Goal: Register for event/course

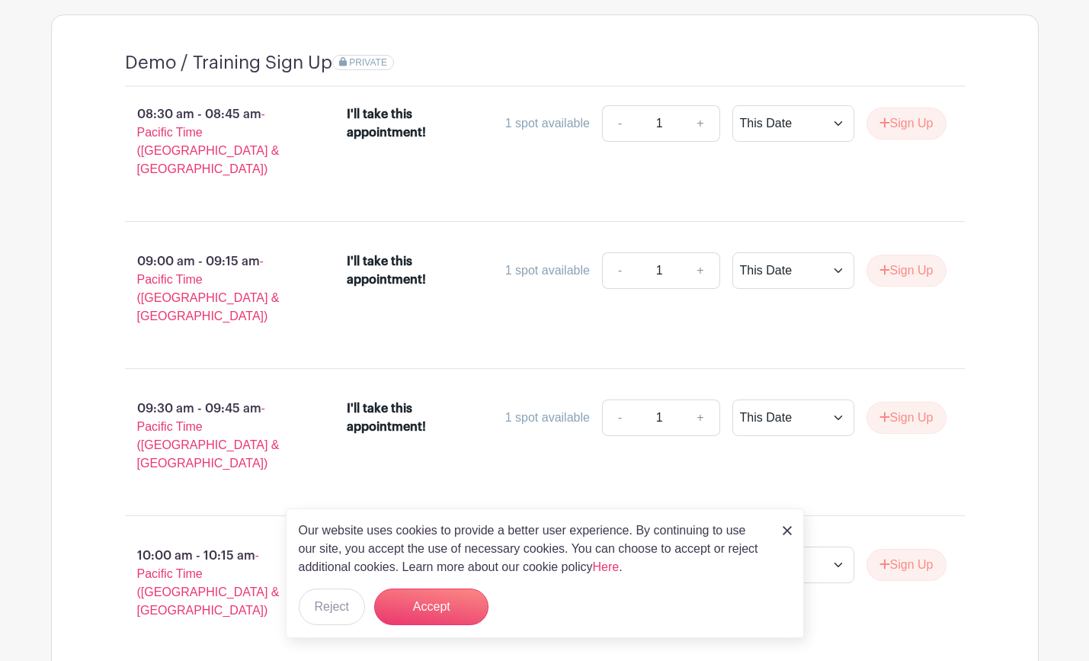
scroll to position [1228, 0]
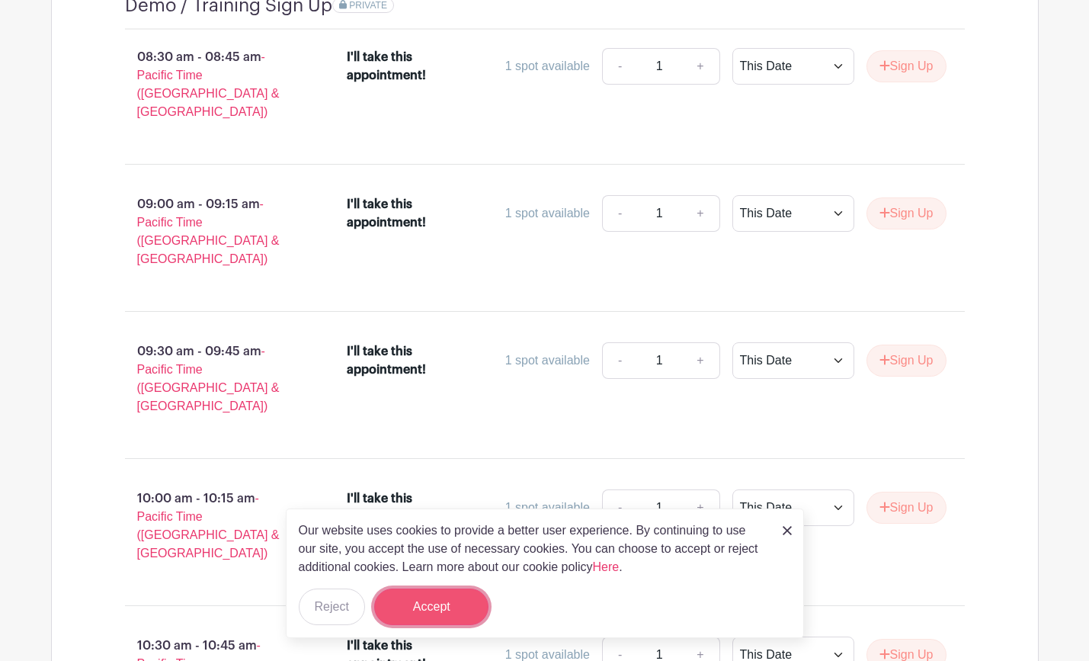
click at [417, 609] on button "Accept" at bounding box center [431, 606] width 114 height 37
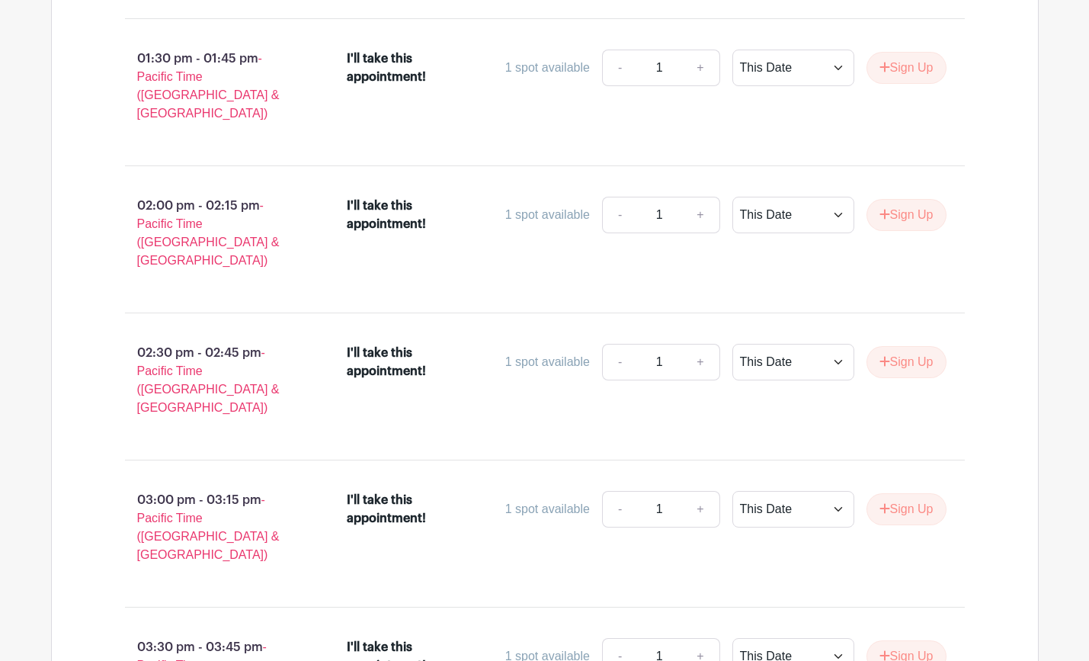
scroll to position [2727, 0]
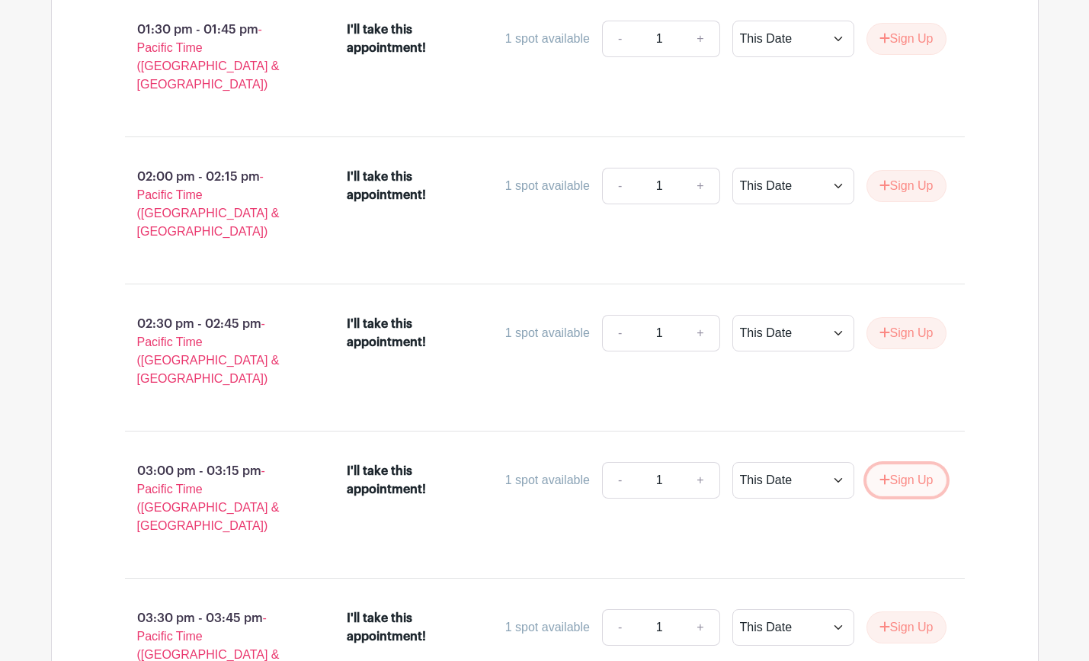
click at [902, 464] on button "Sign Up" at bounding box center [906, 480] width 80 height 32
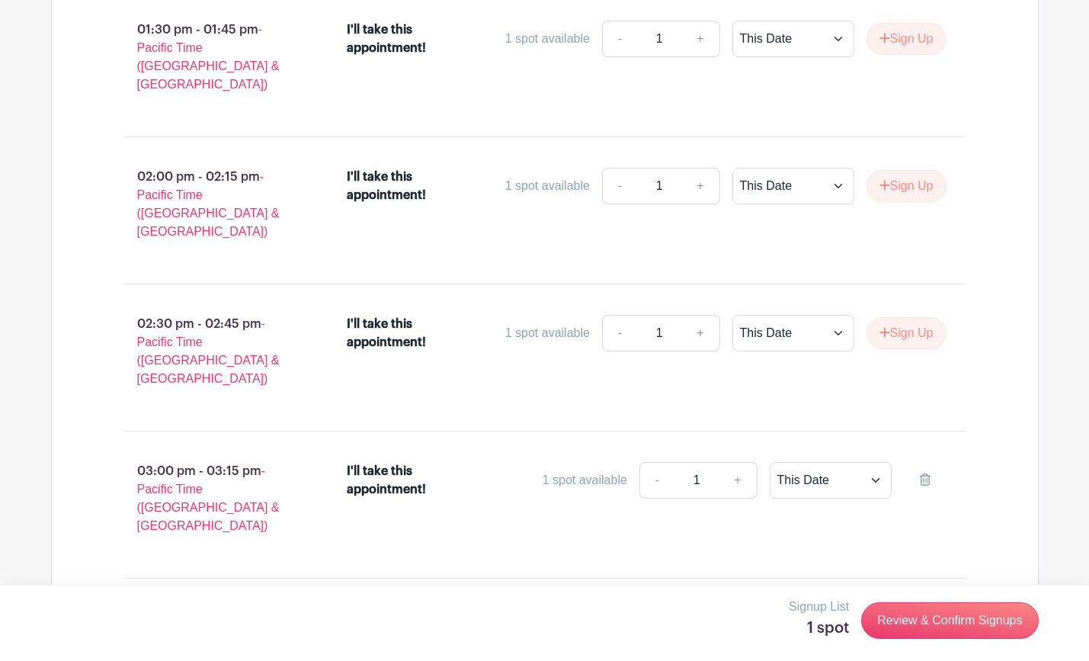
drag, startPoint x: 908, startPoint y: 380, endPoint x: 906, endPoint y: 445, distance: 64.8
click at [908, 611] on button "Sign Up" at bounding box center [906, 627] width 80 height 32
drag, startPoint x: 913, startPoint y: 521, endPoint x: 847, endPoint y: 488, distance: 74.0
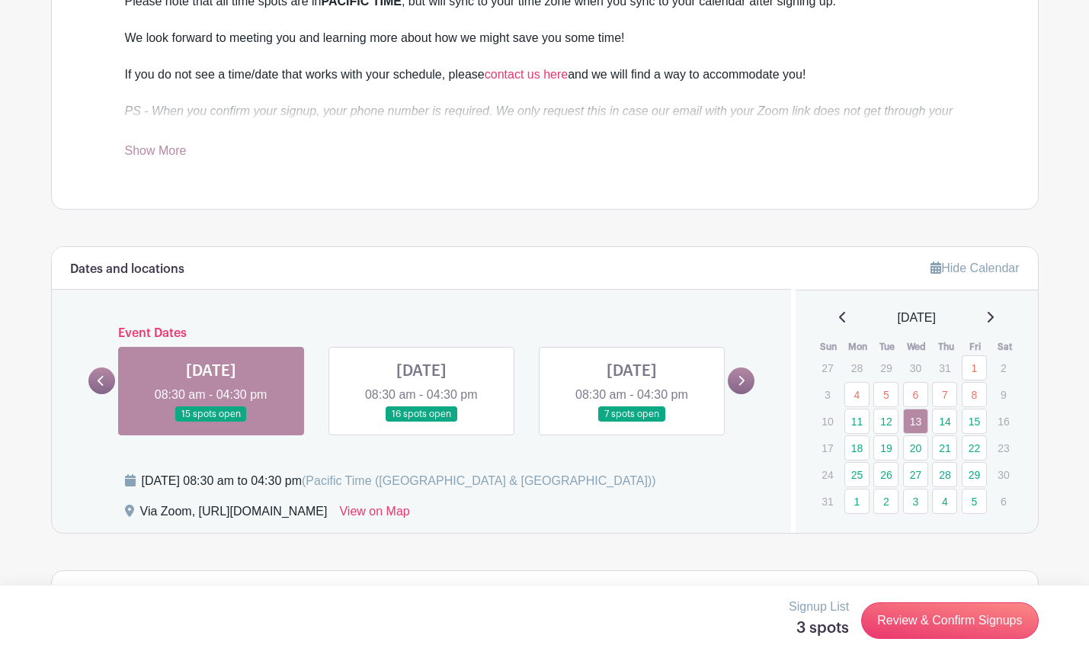
scroll to position [619, 0]
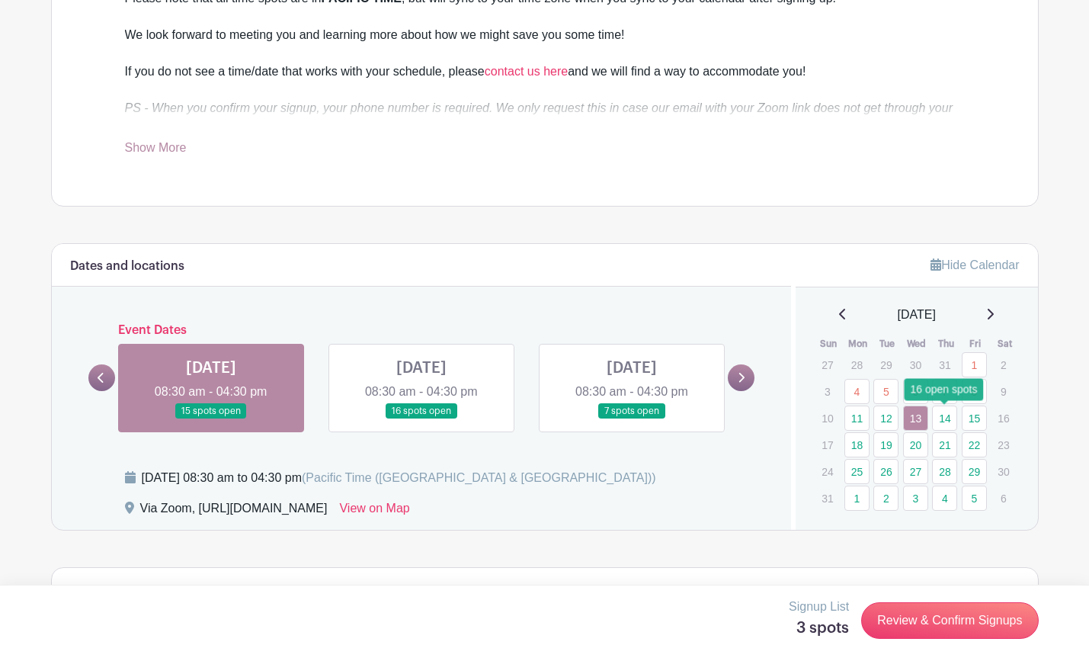
click at [943, 419] on link "14" at bounding box center [944, 417] width 25 height 25
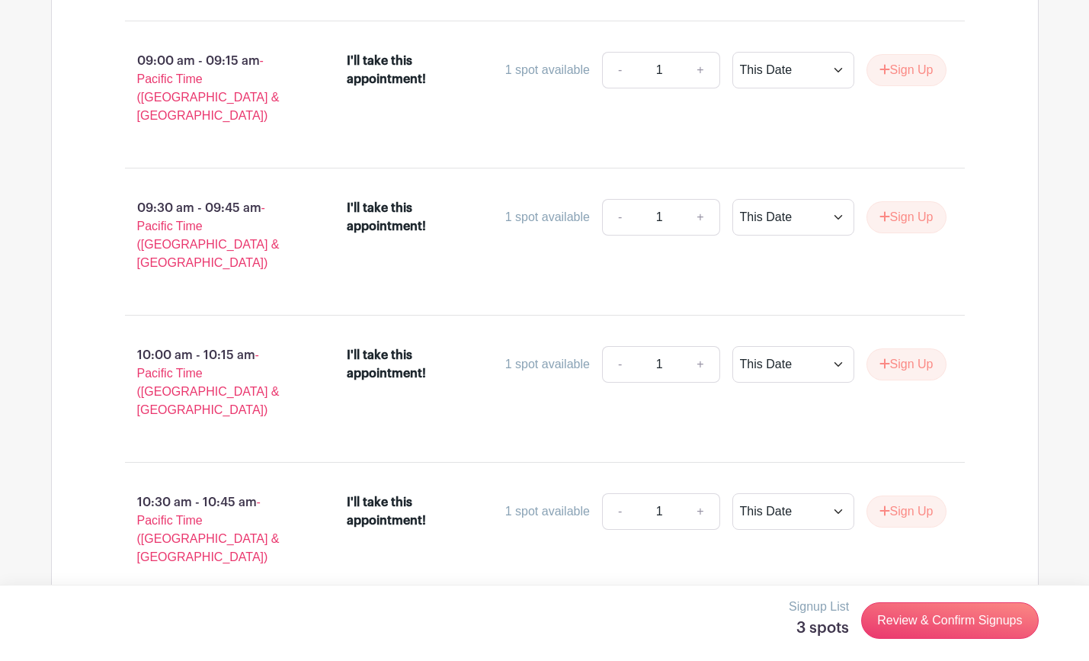
scroll to position [1371, 0]
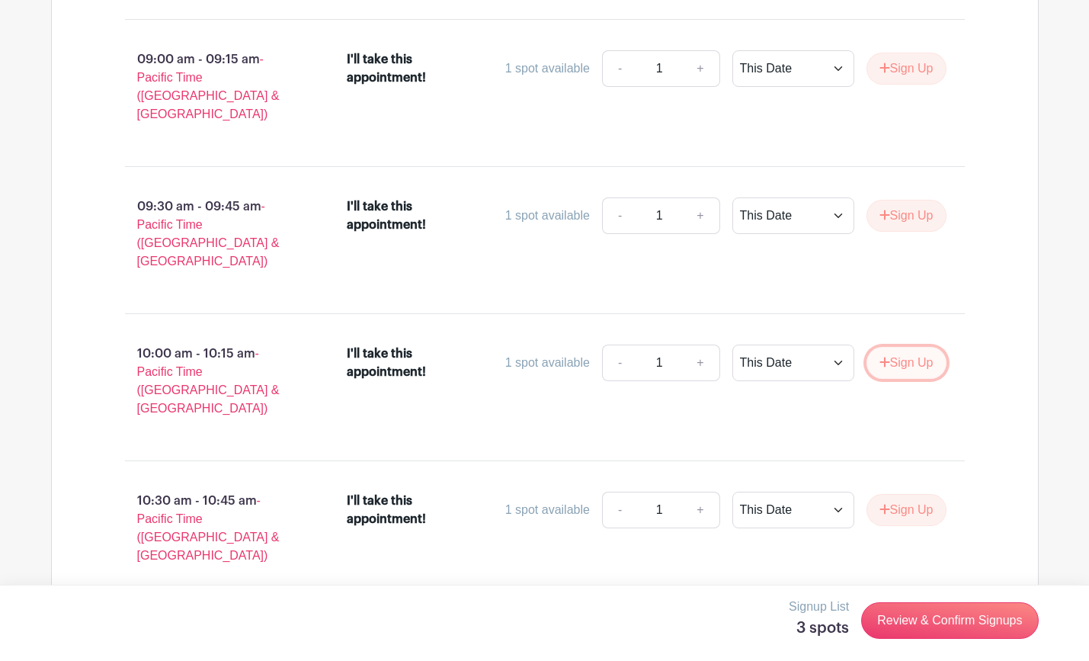
click at [898, 347] on button "Sign Up" at bounding box center [906, 363] width 80 height 32
click at [910, 493] on button "Sign Up" at bounding box center [906, 509] width 80 height 32
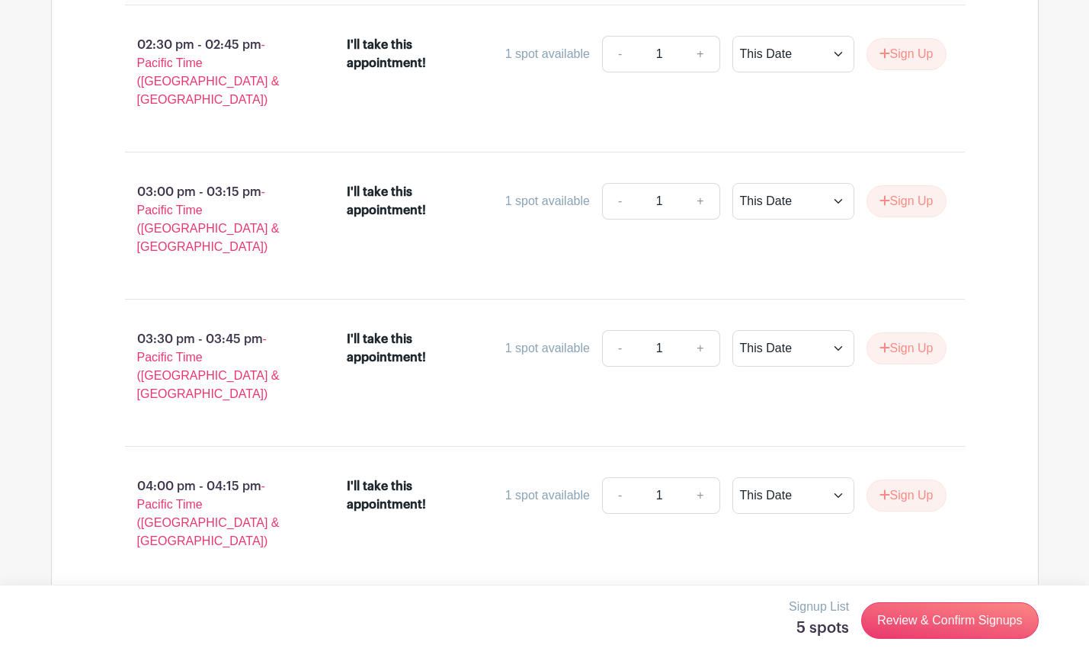
scroll to position [2982, 0]
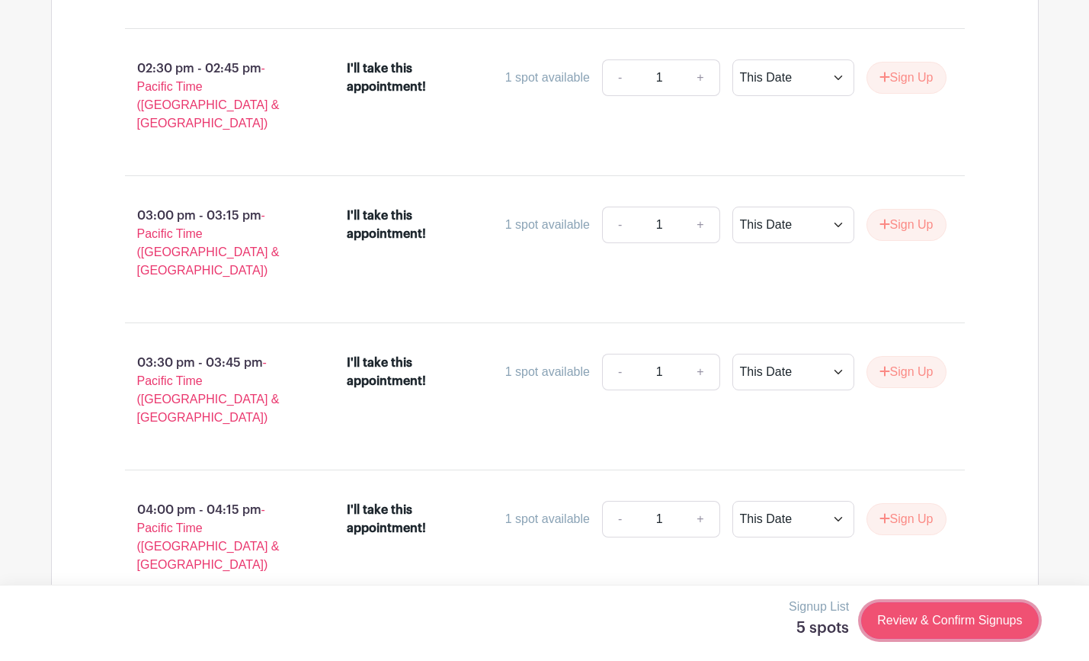
click at [940, 626] on link "Review & Confirm Signups" at bounding box center [949, 620] width 177 height 37
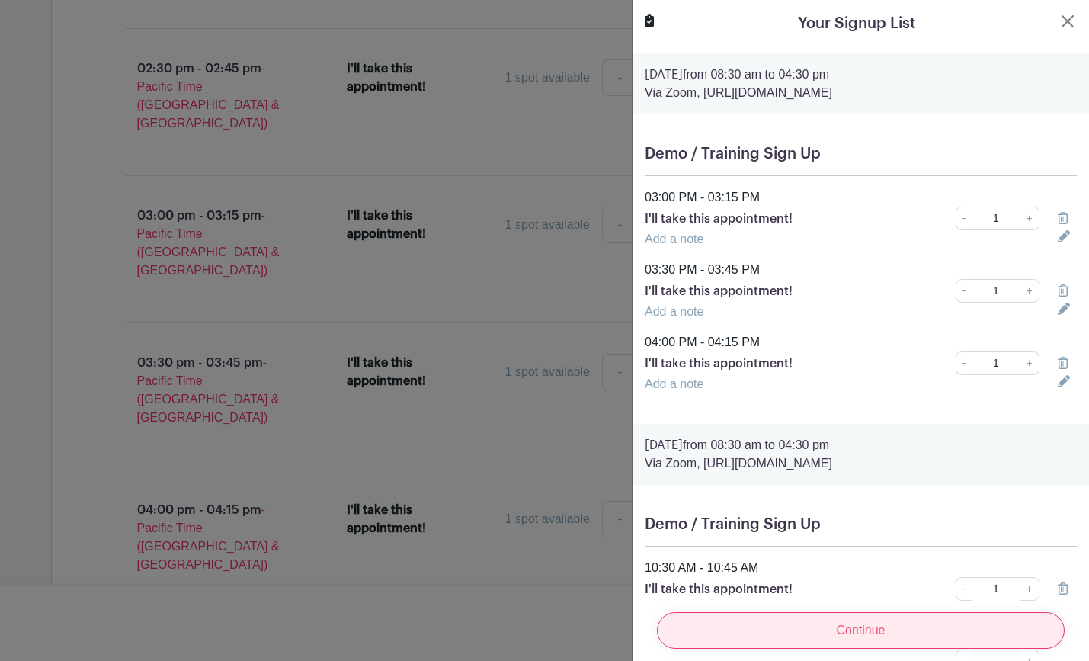
click at [905, 637] on input "Continue" at bounding box center [861, 630] width 408 height 37
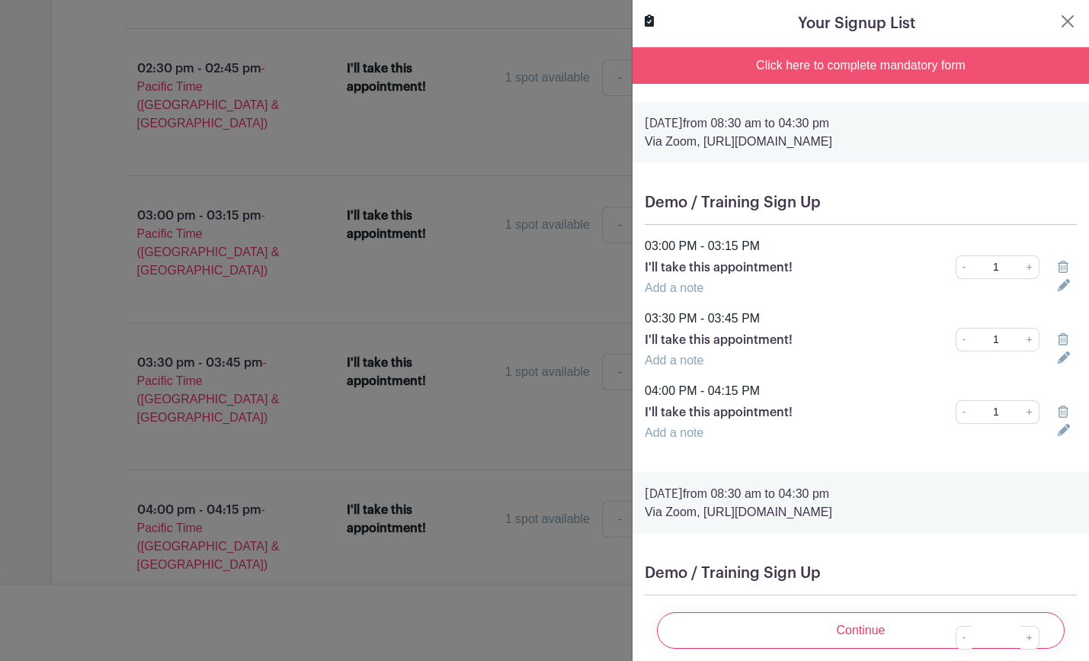
click at [790, 73] on div "Click here to complete mandatory form" at bounding box center [861, 65] width 456 height 37
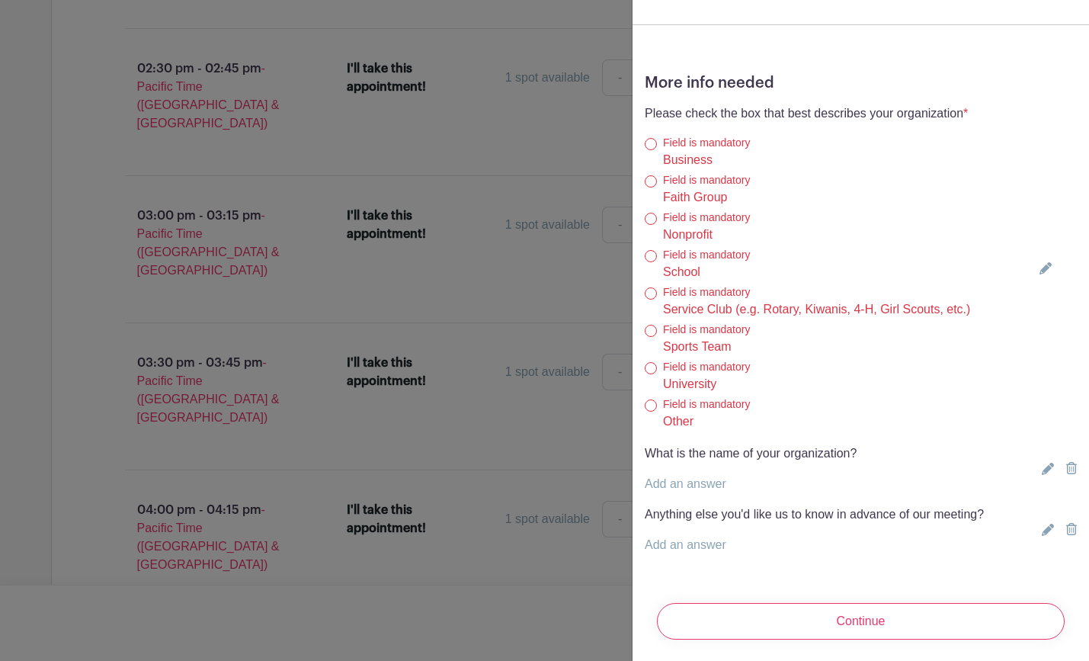
scroll to position [768, 0]
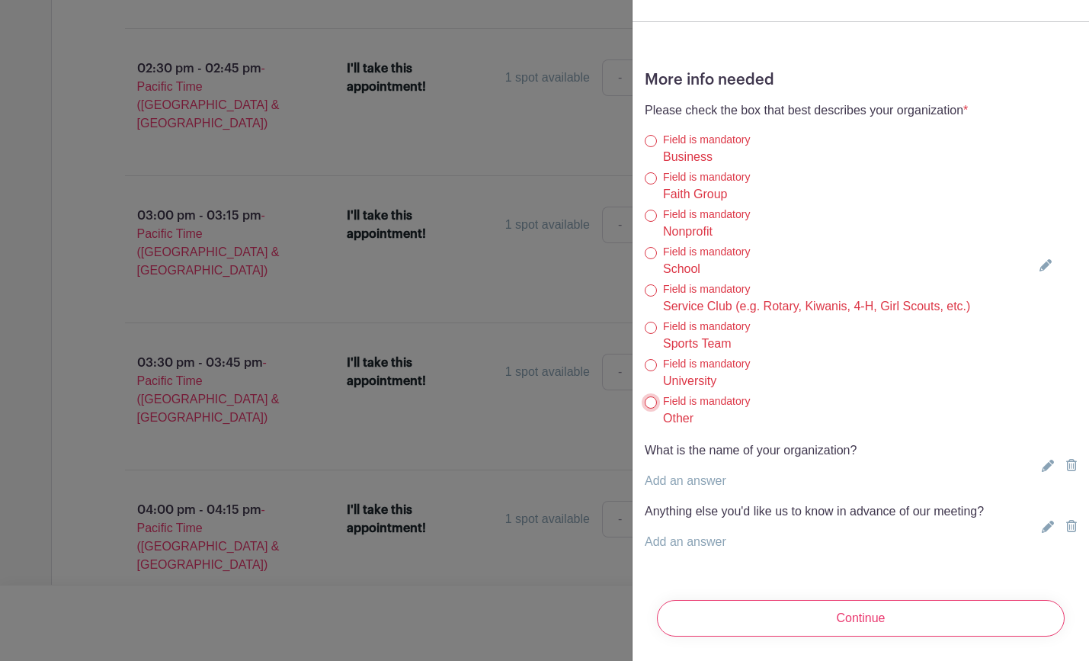
drag, startPoint x: 653, startPoint y: 405, endPoint x: 666, endPoint y: 409, distance: 13.7
click at [653, 405] on input "Other" at bounding box center [651, 402] width 12 height 12
radio input "true"
click at [876, 620] on input "Continue" at bounding box center [861, 618] width 408 height 37
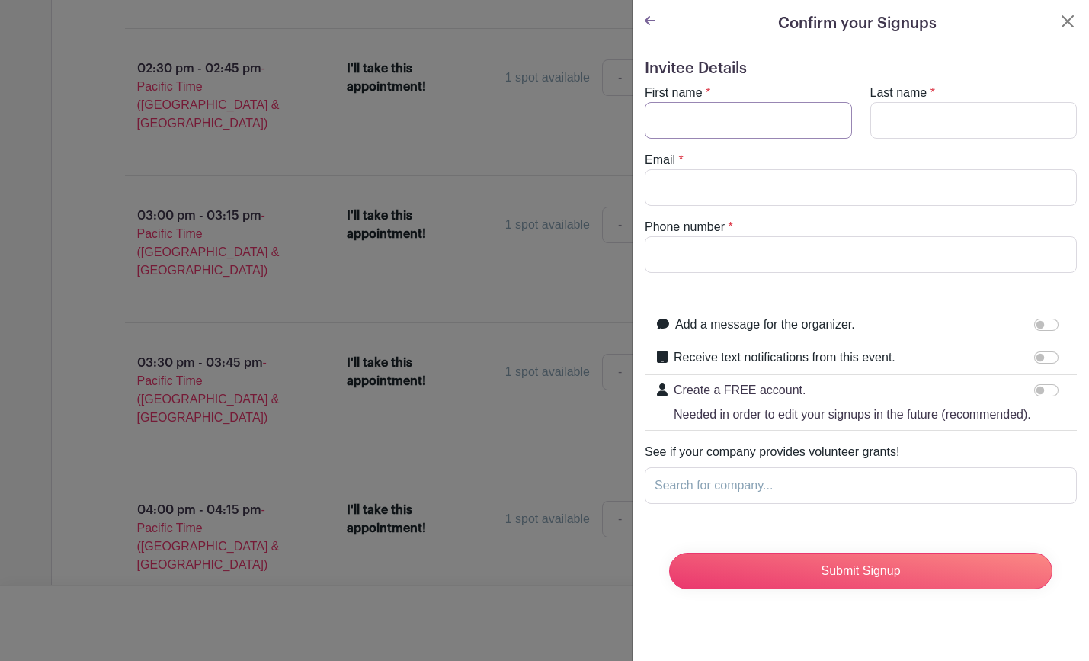
click at [742, 112] on input "First name" at bounding box center [748, 120] width 207 height 37
type input "[PERSON_NAME]"
type input "[PERSON_NAME][EMAIL_ADDRESS][DOMAIN_NAME]"
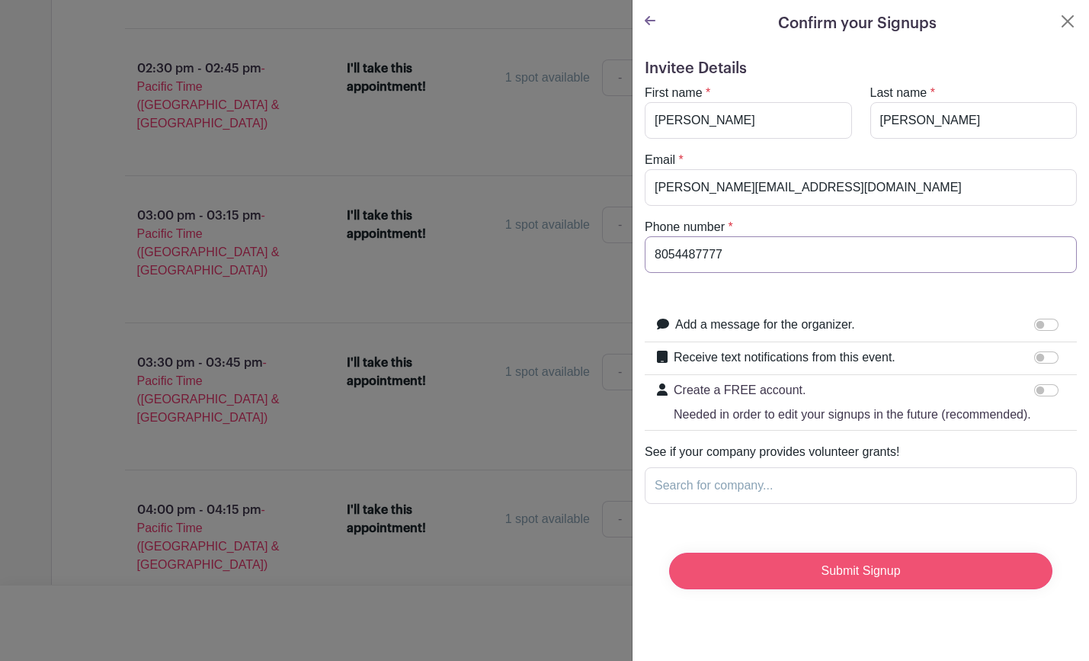
type input "8054487777"
click at [896, 571] on input "Submit Signup" at bounding box center [860, 571] width 383 height 37
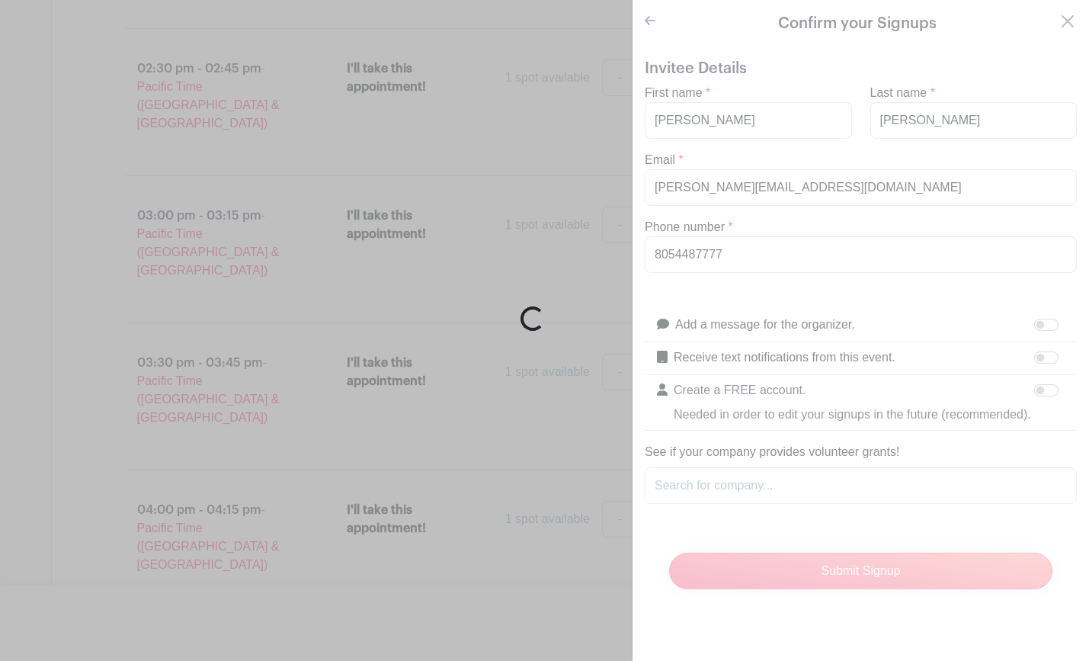
scroll to position [2995, 0]
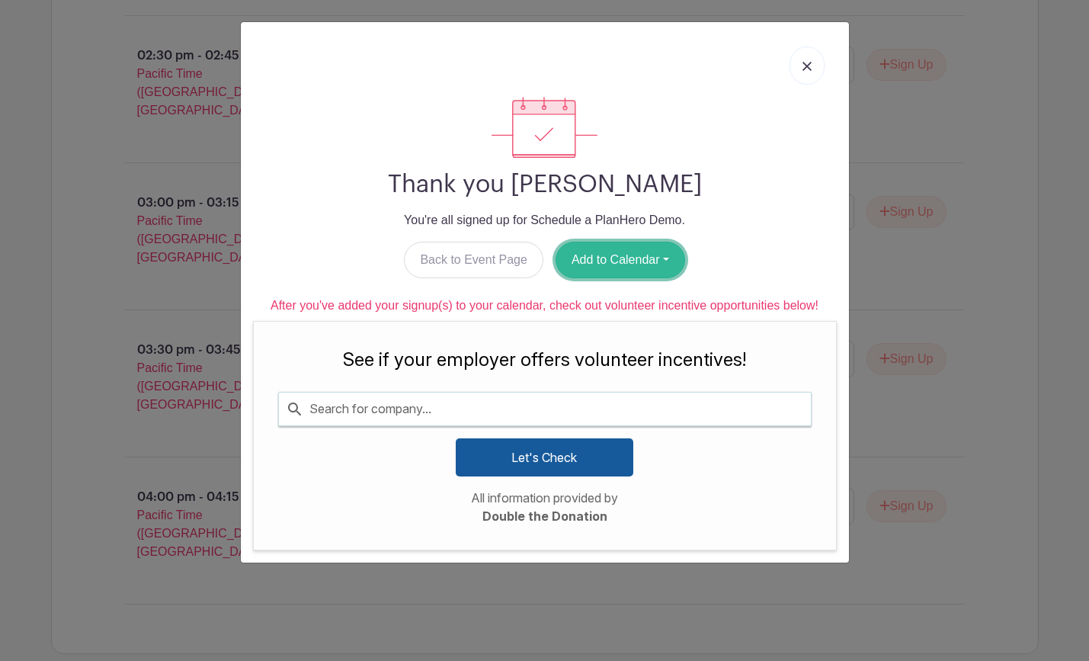
click at [658, 267] on button "Add to Calendar" at bounding box center [621, 260] width 130 height 37
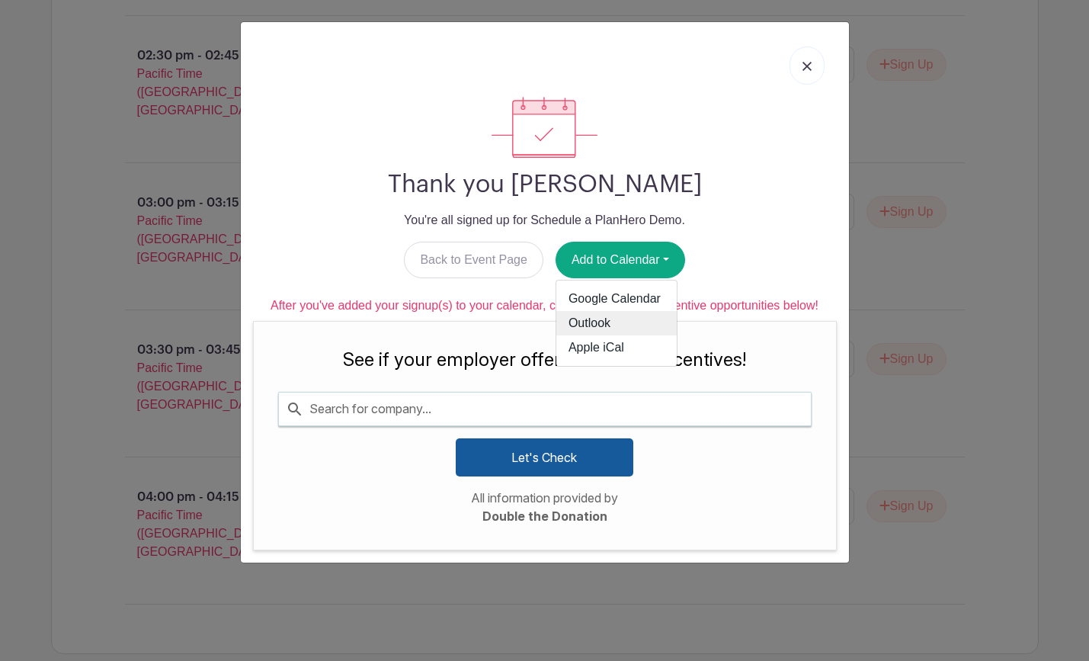
click at [591, 318] on link "Outlook" at bounding box center [616, 323] width 120 height 24
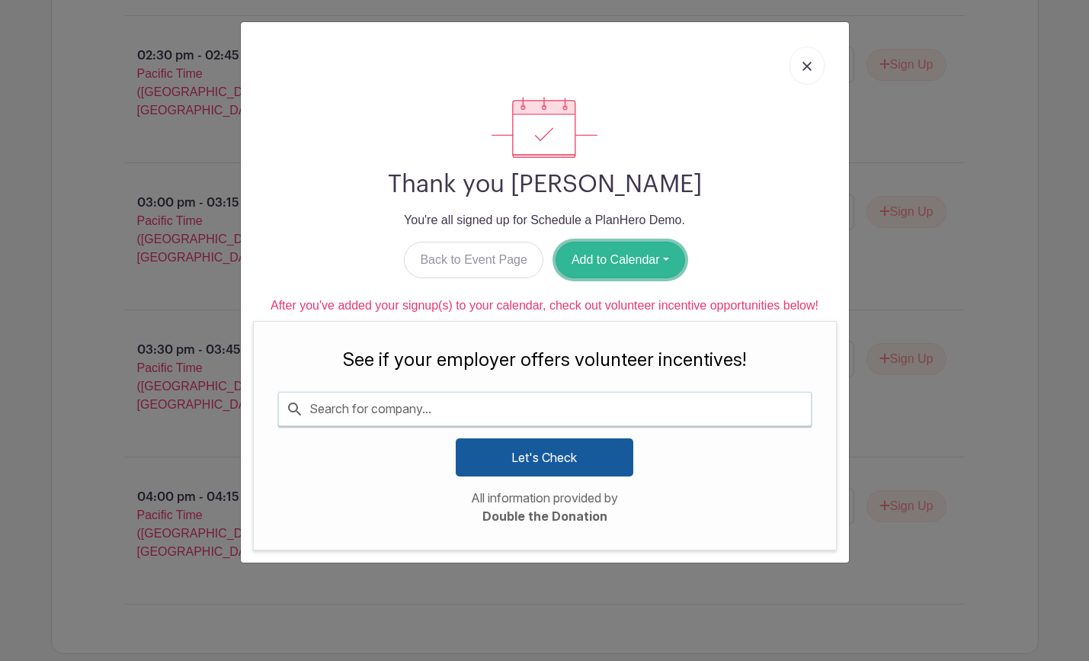
click at [646, 262] on button "Add to Calendar" at bounding box center [621, 260] width 130 height 37
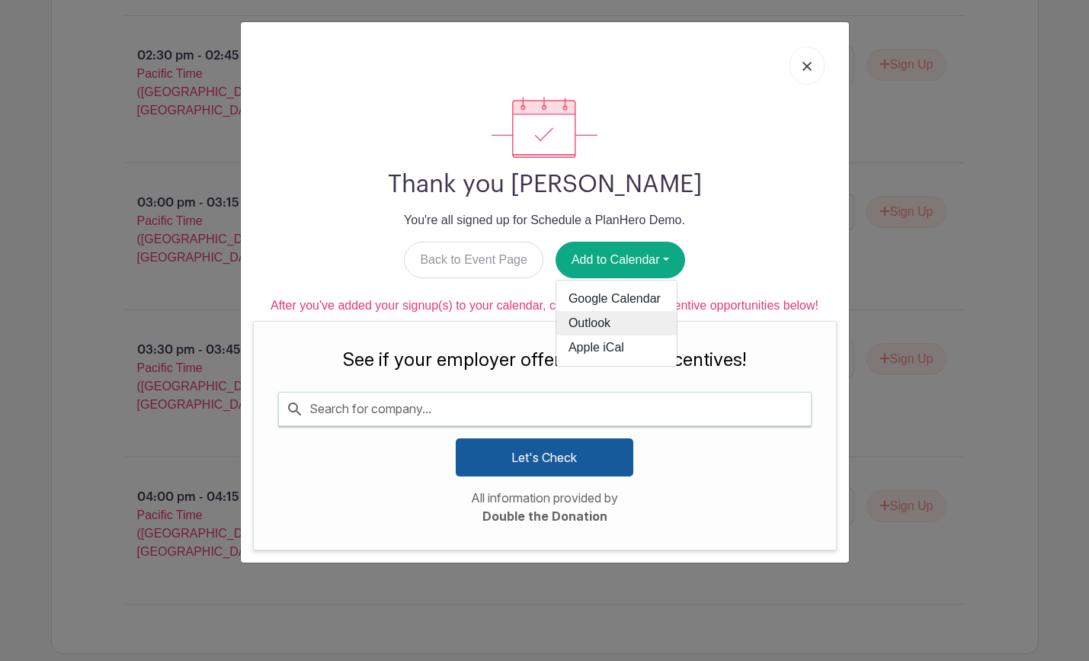
click at [605, 314] on link "Outlook" at bounding box center [616, 323] width 120 height 24
click at [808, 66] on img at bounding box center [806, 66] width 9 height 9
